Goal: Find specific page/section: Find specific page/section

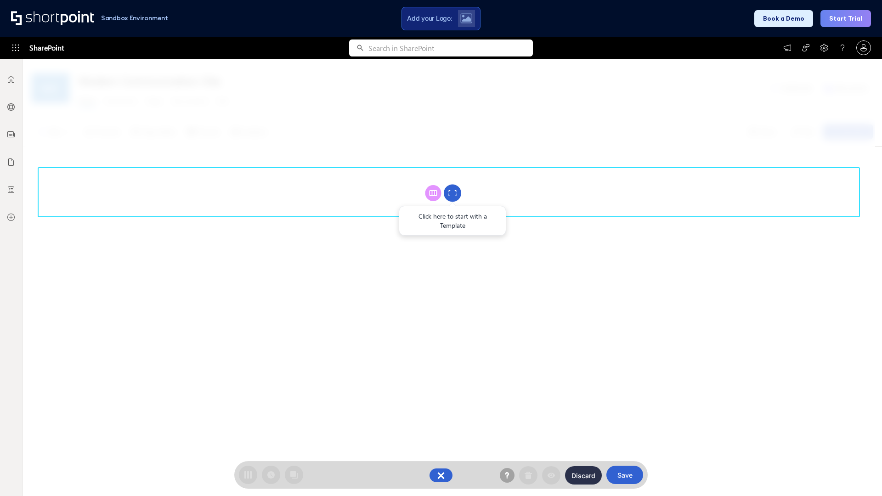
click at [453, 193] on circle at bounding box center [452, 193] width 17 height 17
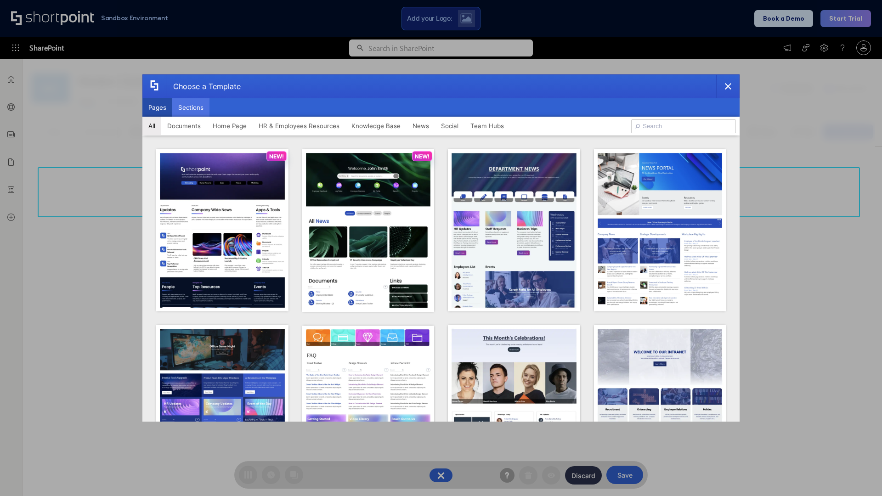
click at [191, 108] on button "Sections" at bounding box center [190, 107] width 37 height 18
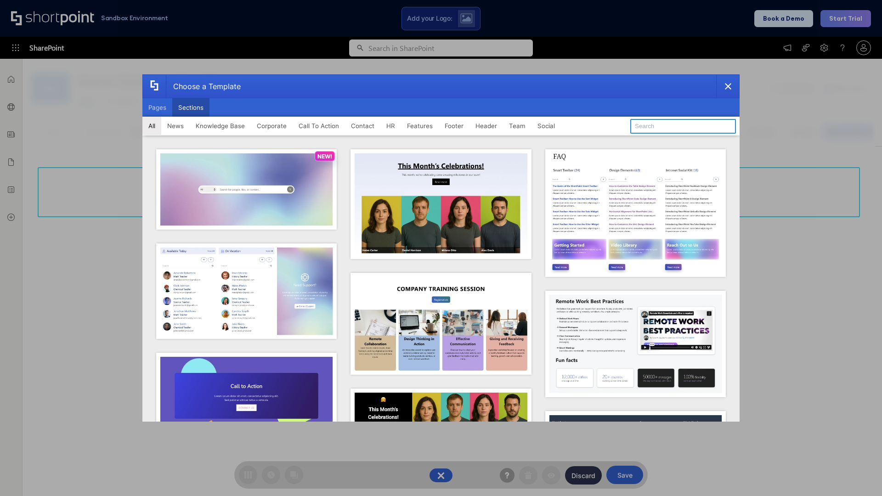
type input "HR Hub 2"
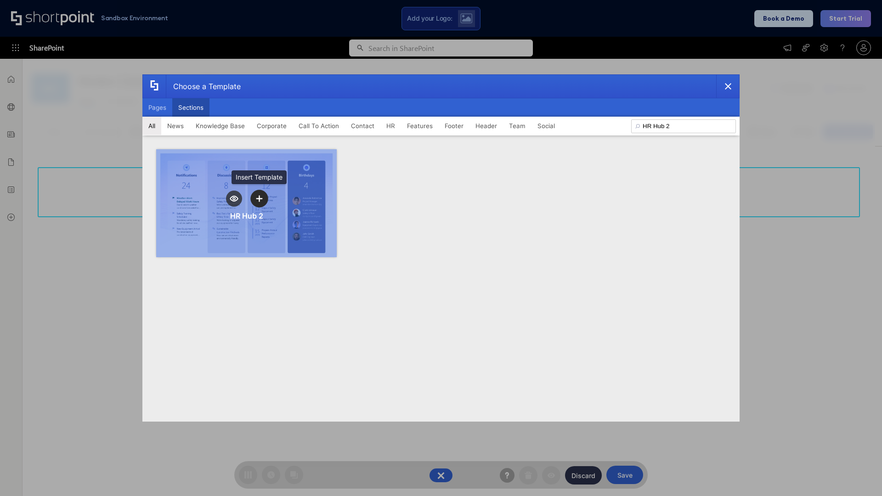
click at [259, 199] on icon "template selector" at bounding box center [259, 198] width 6 height 6
